Goal: Task Accomplishment & Management: Understand process/instructions

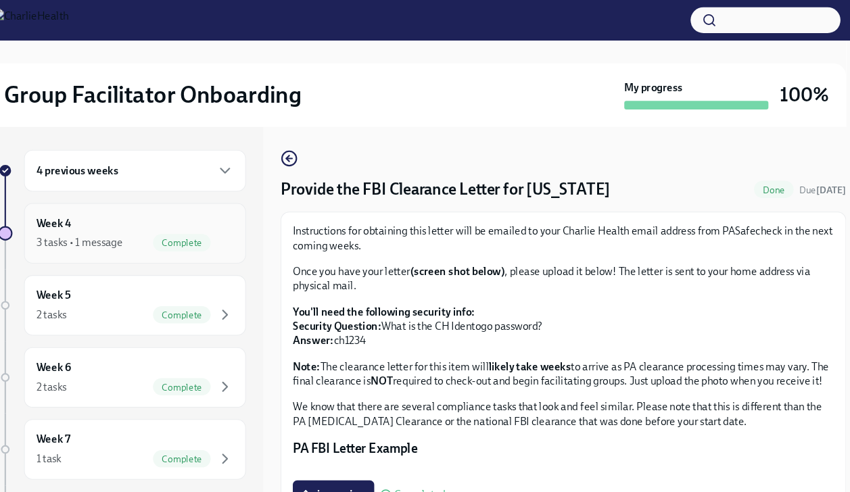
scroll to position [26, 0]
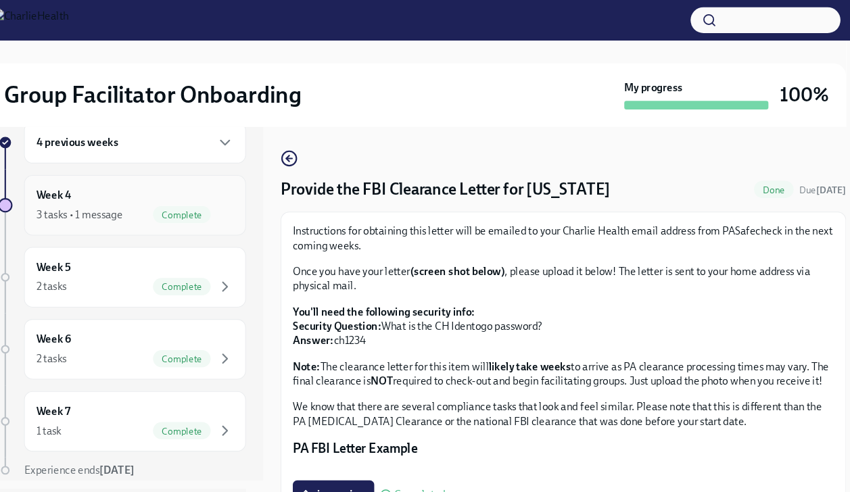
click at [162, 199] on div "3 tasks • 1 message Complete" at bounding box center [160, 201] width 185 height 16
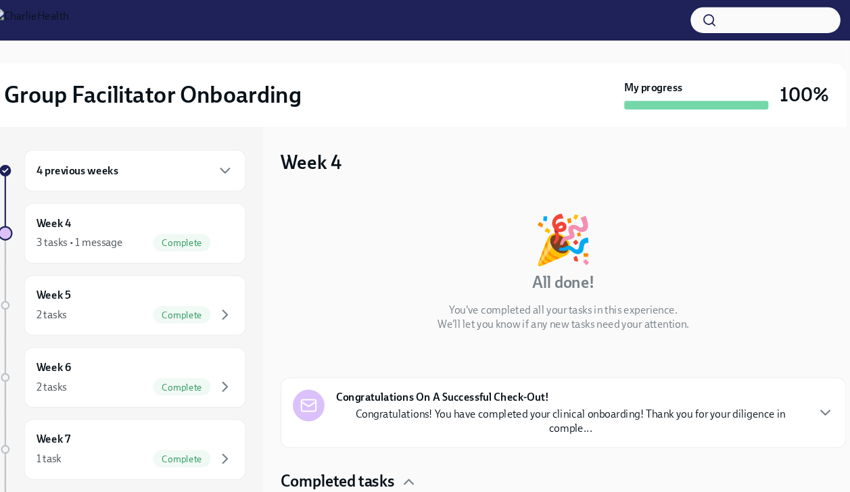
click at [126, 160] on h6 "4 previous weeks" at bounding box center [106, 160] width 77 height 15
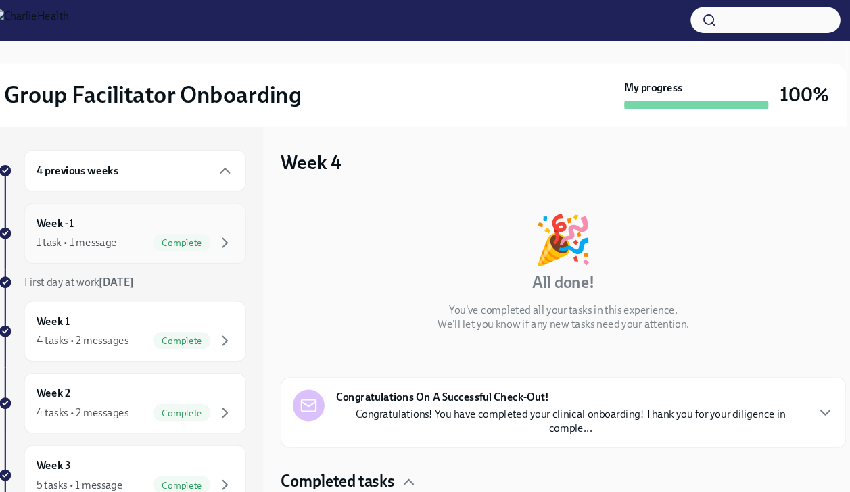
click at [122, 212] on div "Week -1 1 task • 1 message Complete" at bounding box center [160, 219] width 185 height 34
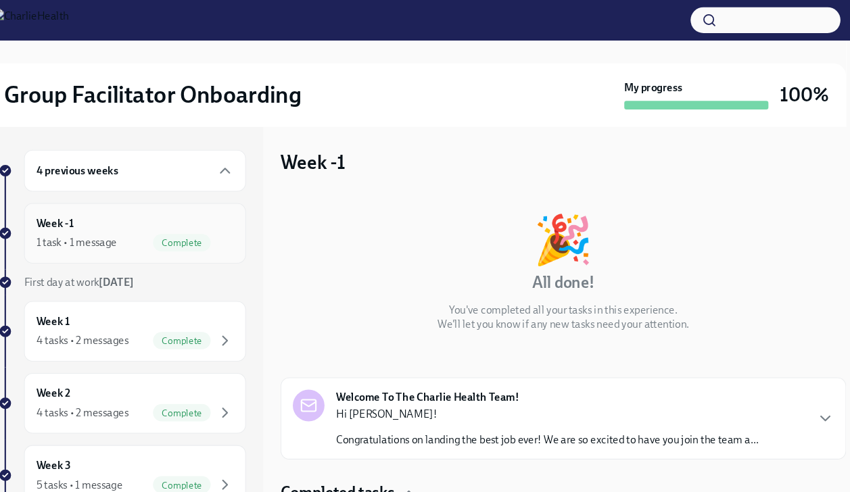
click at [132, 236] on div "Week -1 1 task • 1 message Complete" at bounding box center [161, 219] width 208 height 57
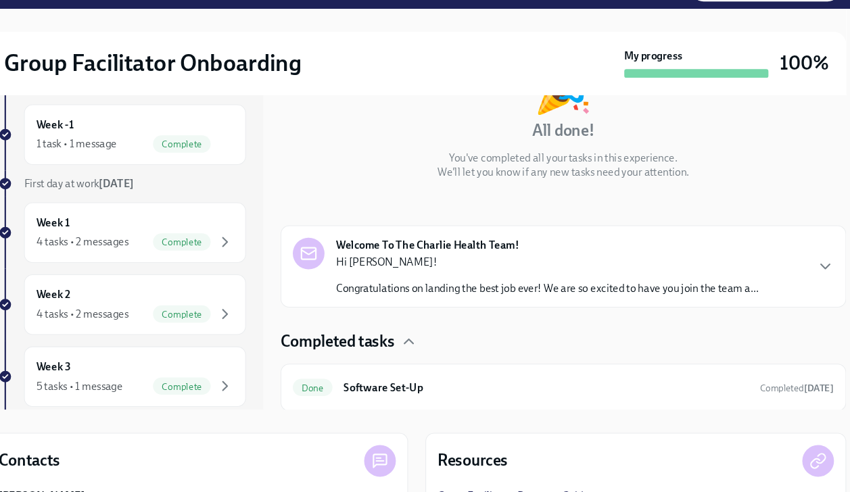
scroll to position [193, 0]
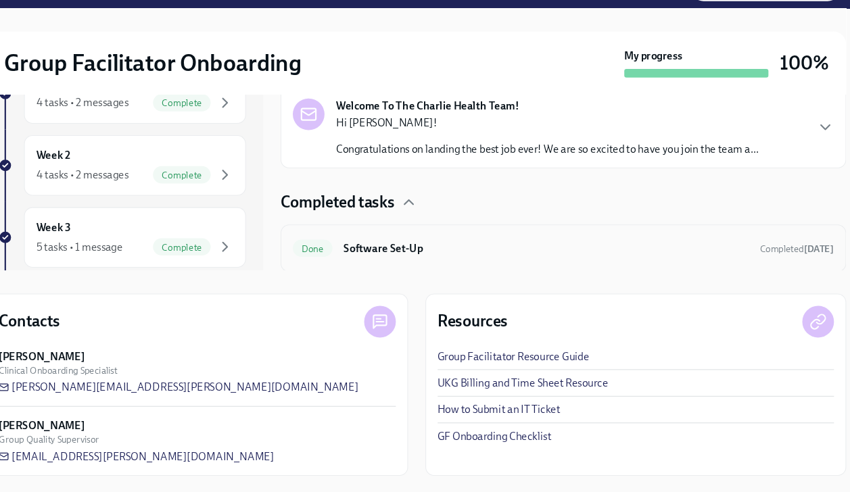
click at [406, 257] on h6 "Software Set-Up" at bounding box center [546, 263] width 379 height 15
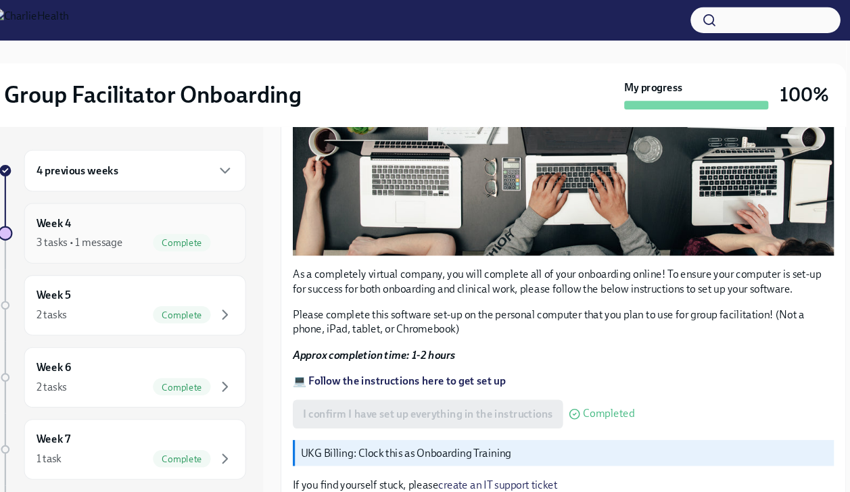
click at [147, 220] on div "3 tasks • 1 message Complete" at bounding box center [160, 228] width 185 height 16
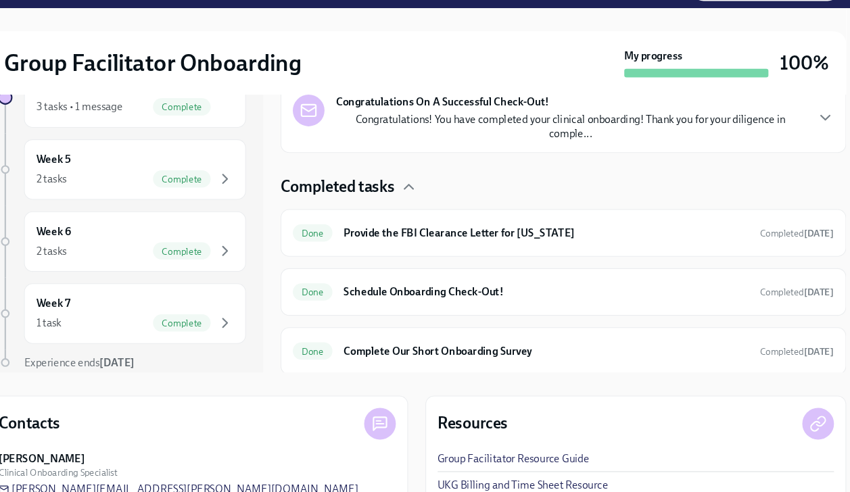
scroll to position [110, 0]
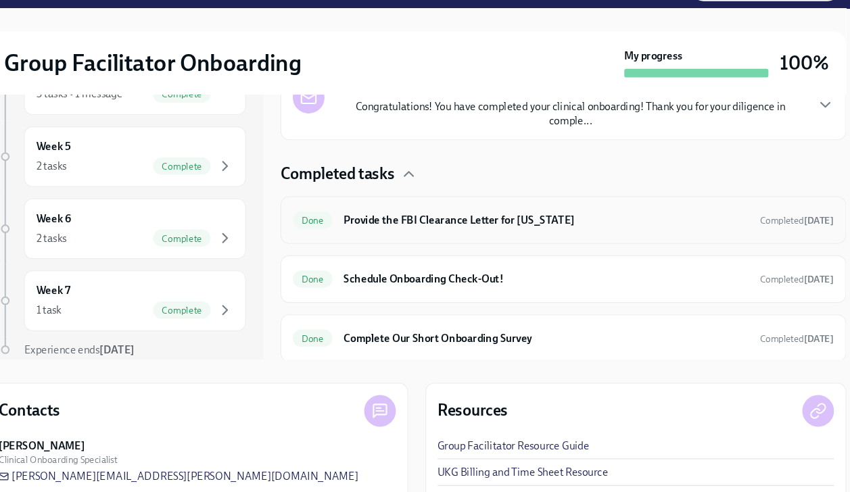
click at [549, 235] on h6 "Provide the FBI Clearance Letter for [US_STATE]" at bounding box center [546, 236] width 379 height 15
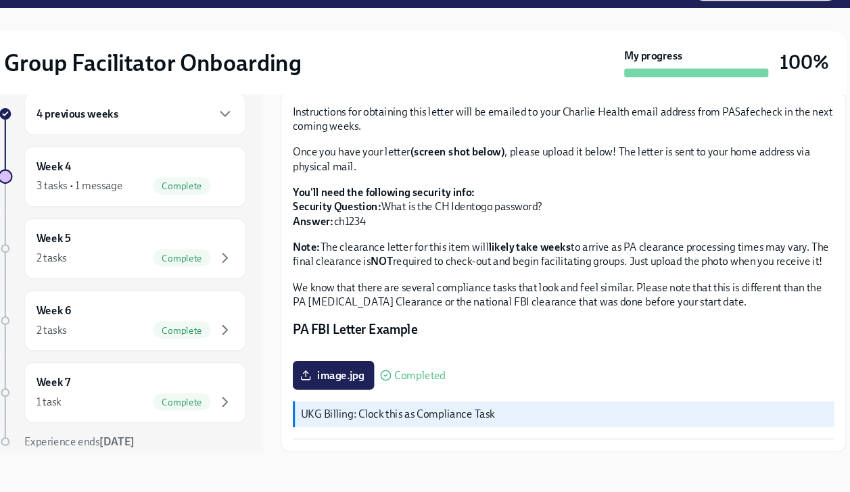
scroll to position [238, 0]
click at [215, 237] on div "Week 5 2 tasks Complete" at bounding box center [161, 263] width 208 height 57
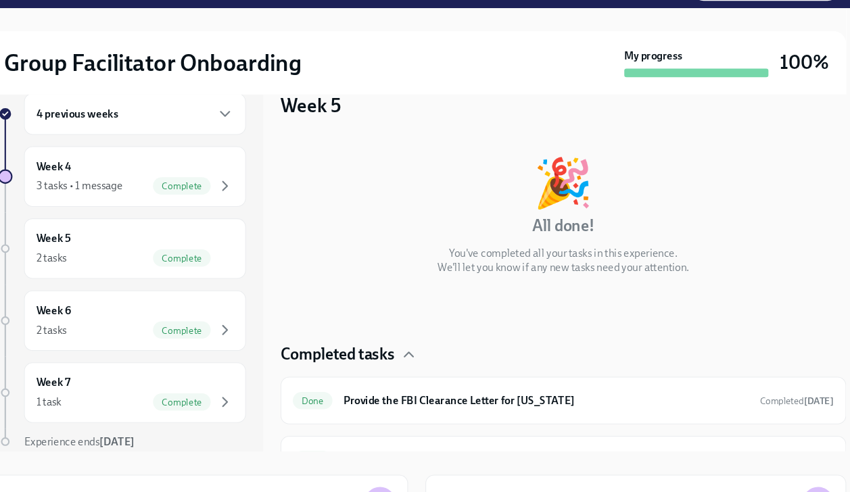
click at [215, 237] on div "4 previous weeks Week 4 3 tasks • 1 message Complete Week 5 2 tasks Complete We…" at bounding box center [152, 275] width 260 height 358
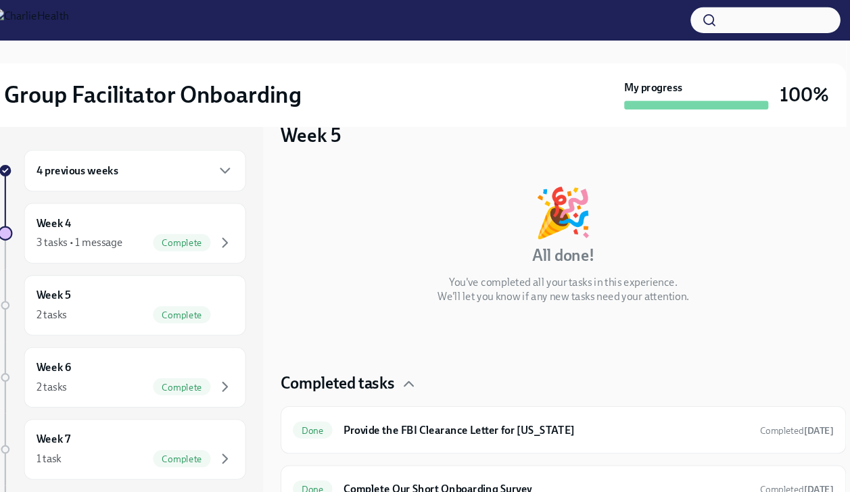
click at [137, 164] on h6 "4 previous weeks" at bounding box center [106, 160] width 77 height 15
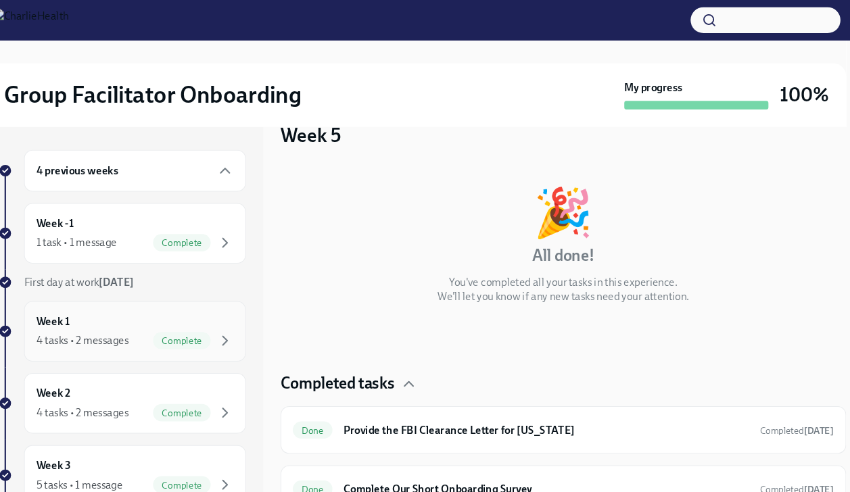
scroll to position [85, 0]
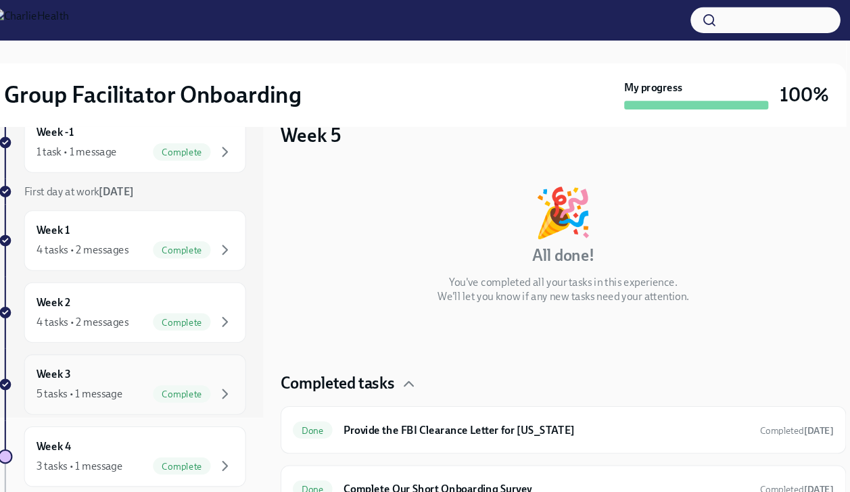
click at [124, 346] on div "Week 3 5 tasks • 1 message Complete" at bounding box center [160, 361] width 185 height 34
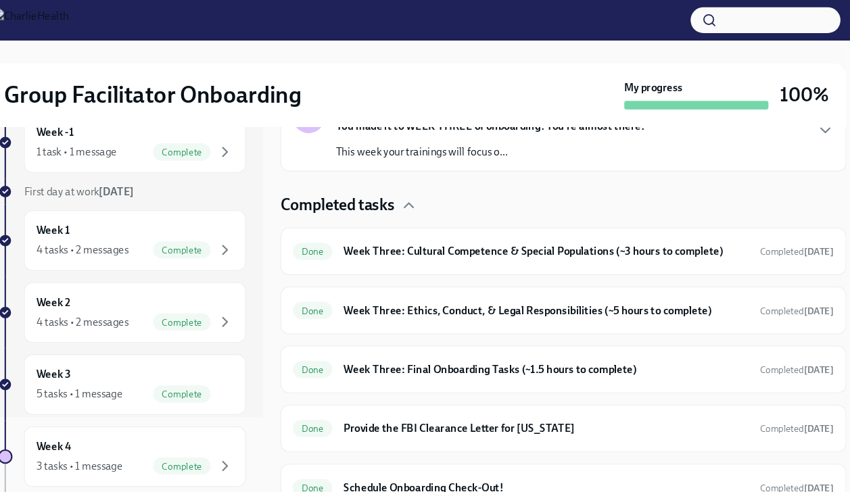
scroll to position [193, 0]
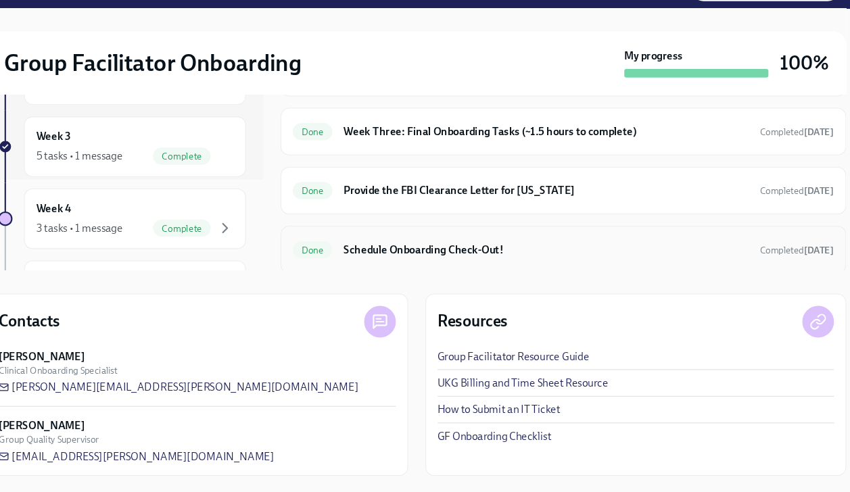
click at [514, 264] on h6 "Schedule Onboarding Check-Out!" at bounding box center [546, 264] width 379 height 15
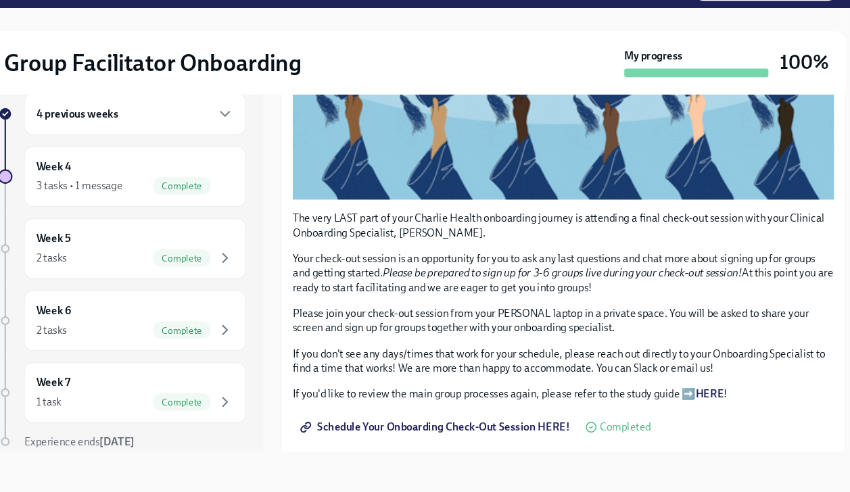
scroll to position [262, 0]
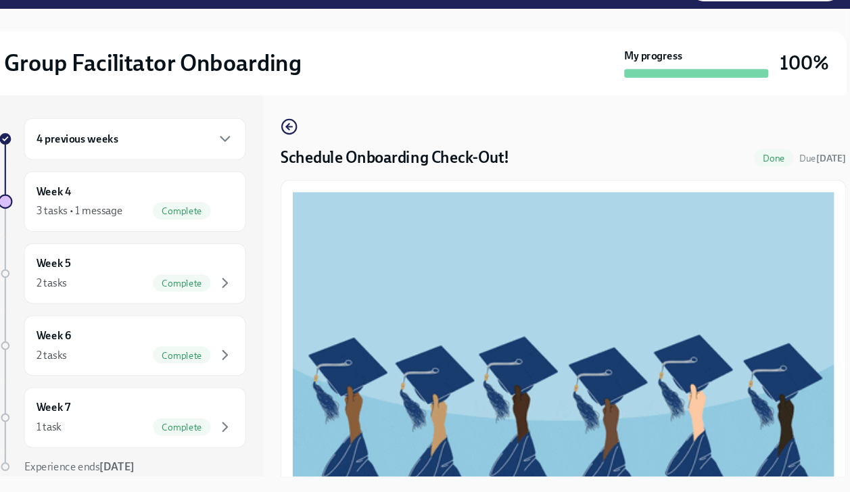
click at [210, 164] on div "4 previous weeks" at bounding box center [160, 160] width 185 height 16
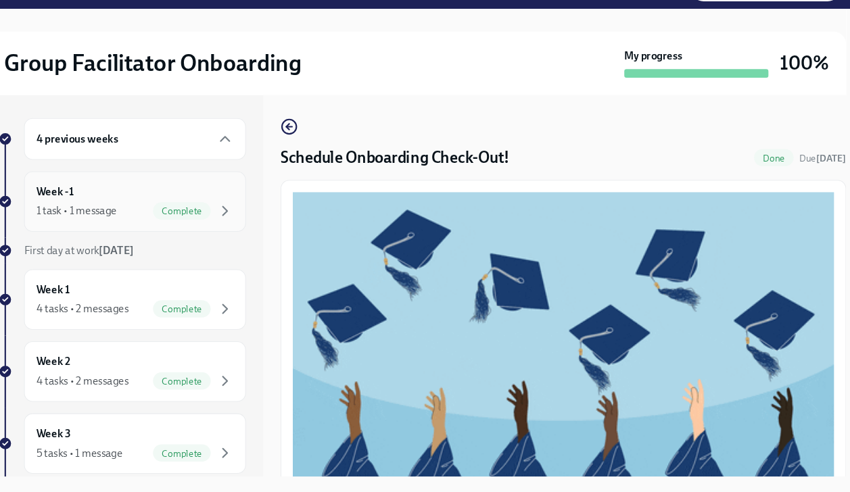
click at [144, 212] on div "Week -1 1 task • 1 message Complete" at bounding box center [160, 219] width 185 height 34
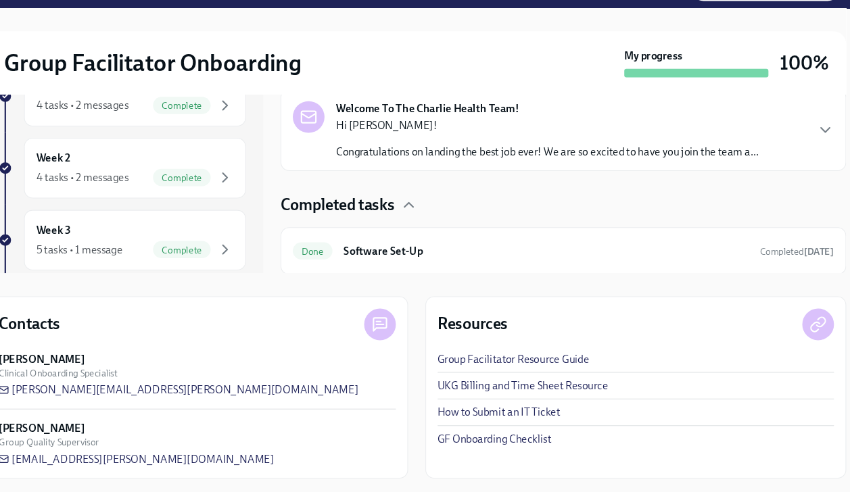
scroll to position [193, 0]
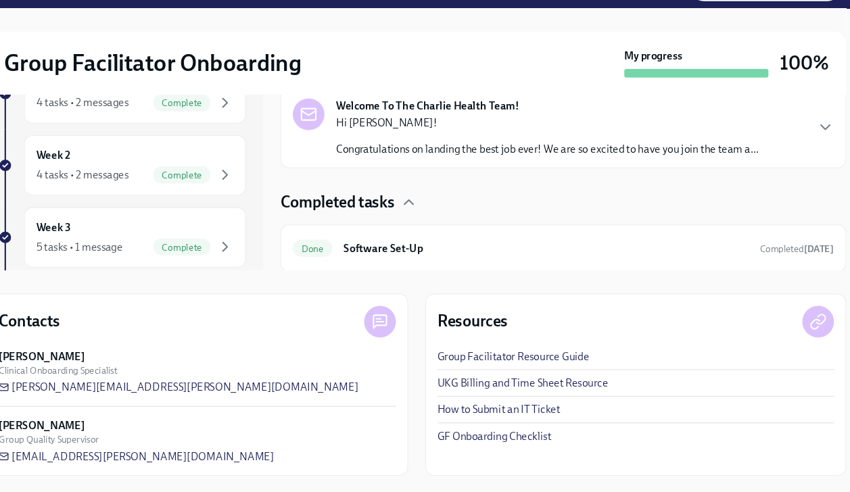
click at [569, 358] on link "Group Facilitator Resource Guide" at bounding box center [516, 365] width 143 height 14
click at [529, 412] on link "How to Submit an IT Ticket" at bounding box center [502, 415] width 115 height 14
